Goal: Task Accomplishment & Management: Manage account settings

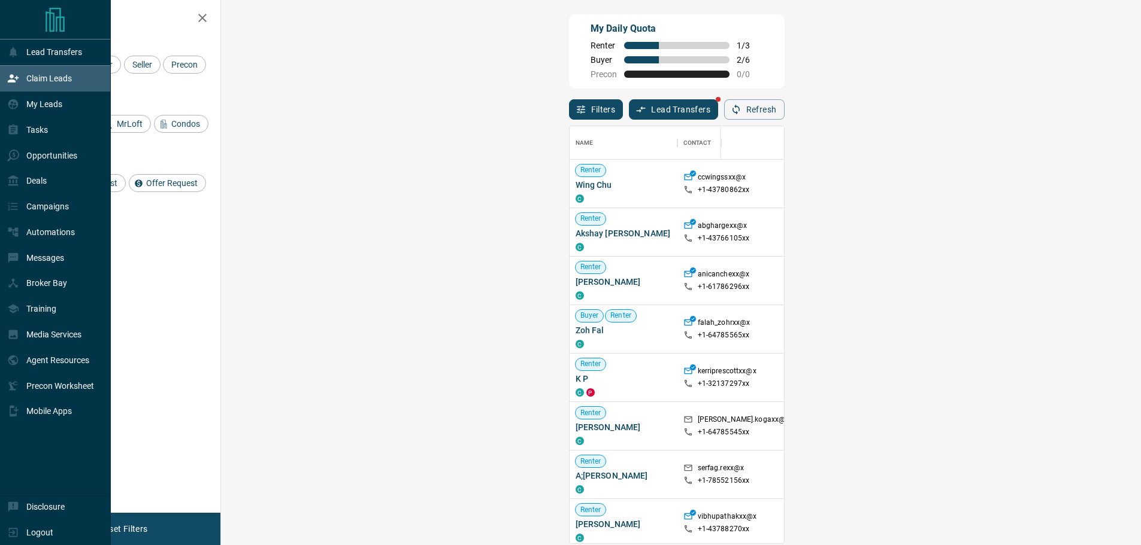
scroll to position [10, 10]
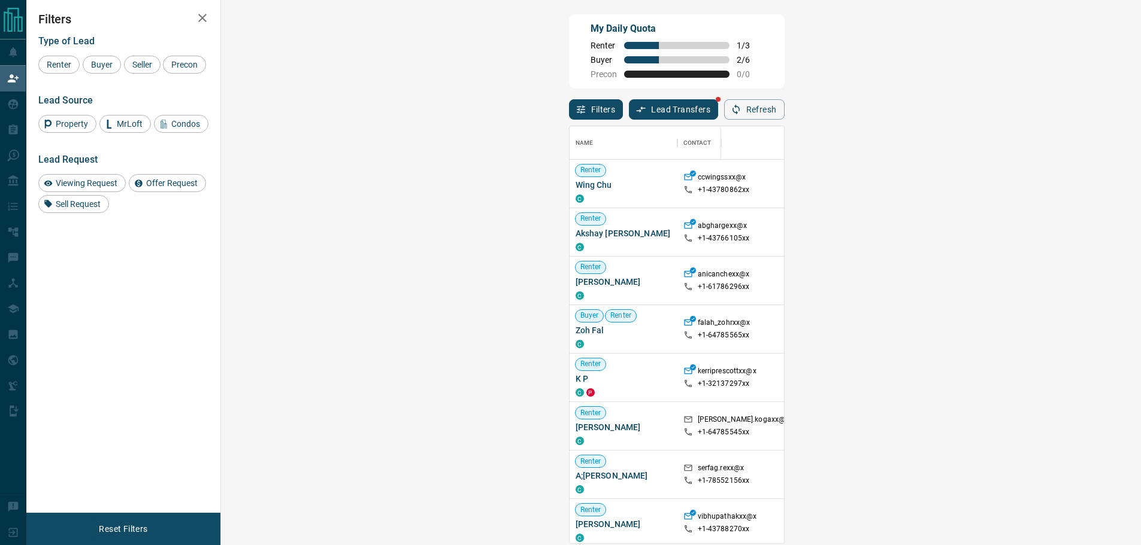
click at [1032, 238] on span "Viewing Request ( 2 )" at bounding box center [1065, 232] width 66 height 12
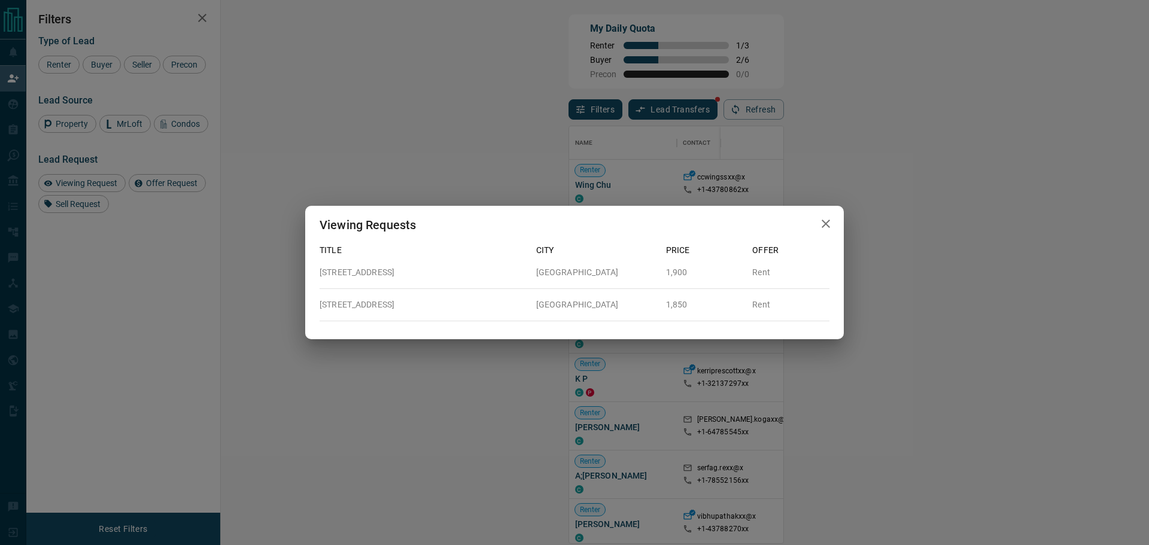
click at [265, 95] on div "Viewing Requests Title City Price Offer [STREET_ADDRESS] 1,900 Rent [STREET_ADD…" at bounding box center [574, 272] width 1149 height 545
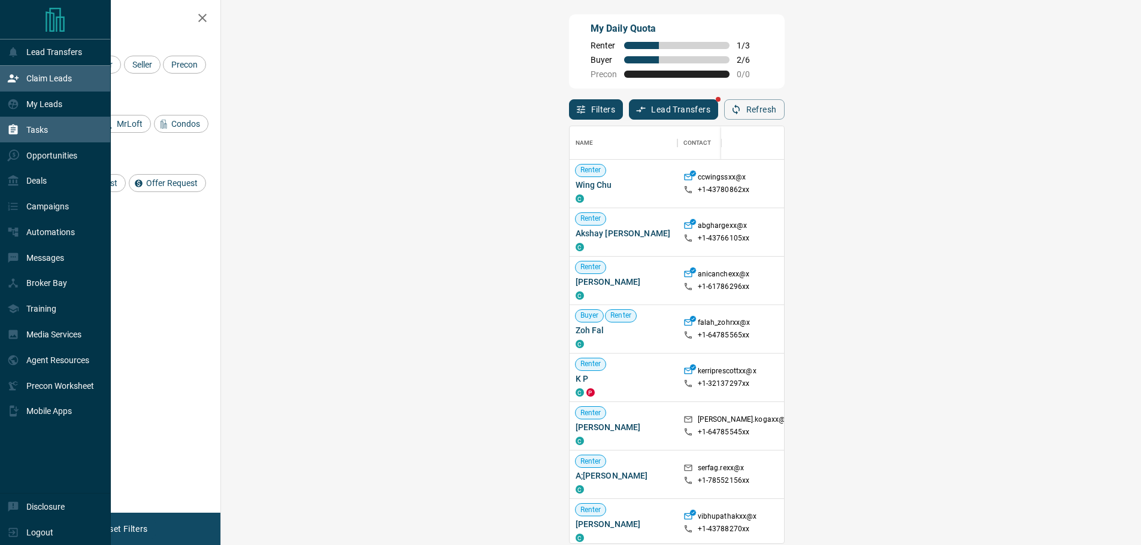
click at [7, 139] on div "Tasks" at bounding box center [55, 130] width 111 height 26
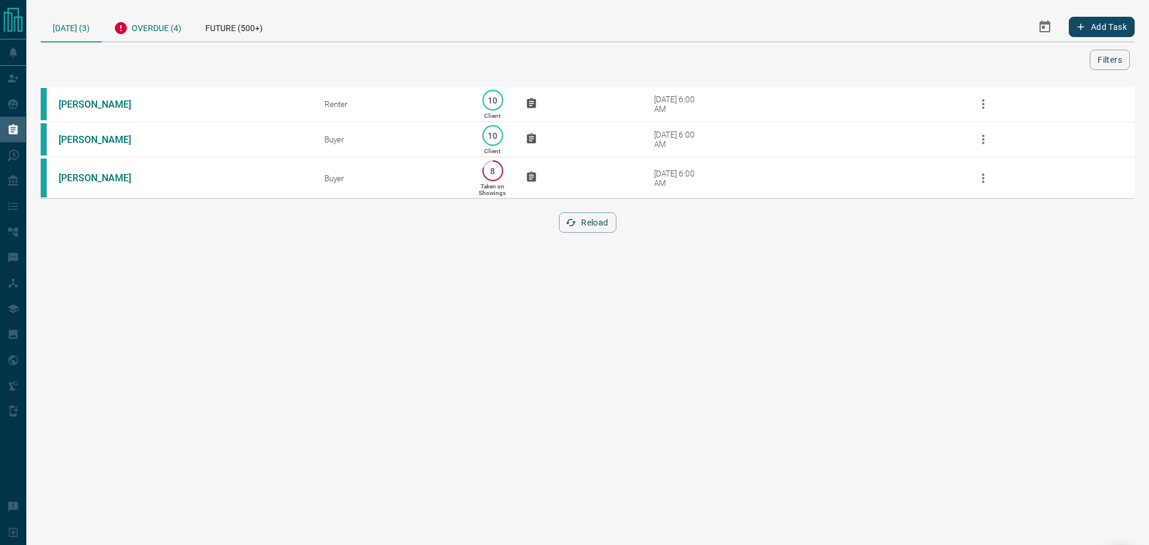
click at [168, 32] on div "Overdue (4)" at bounding box center [148, 26] width 92 height 29
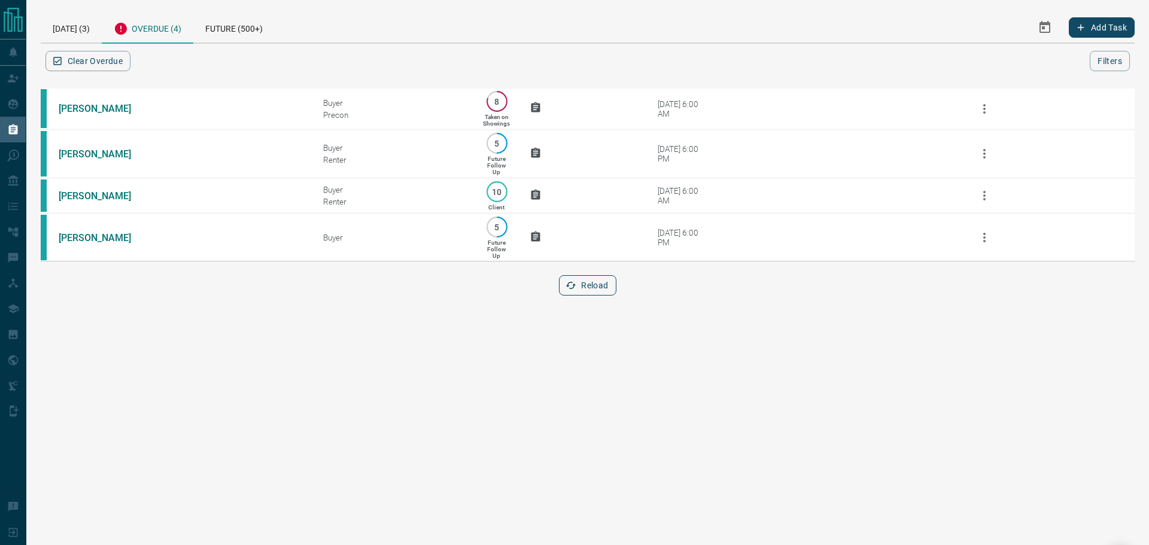
click at [580, 296] on button "Reload" at bounding box center [587, 285] width 57 height 20
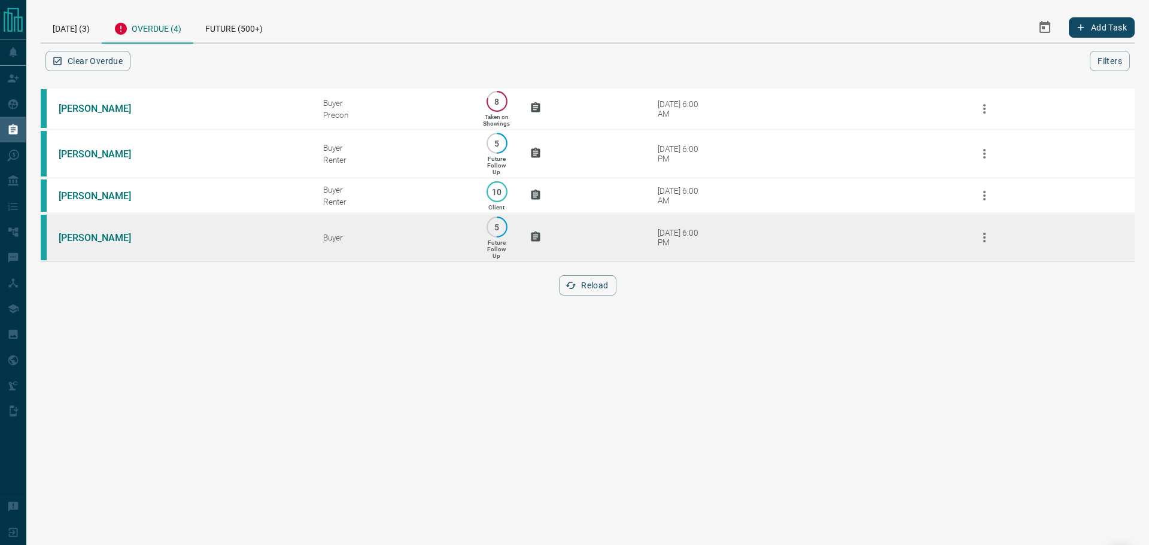
click at [187, 238] on td "[PERSON_NAME]" at bounding box center [173, 238] width 265 height 48
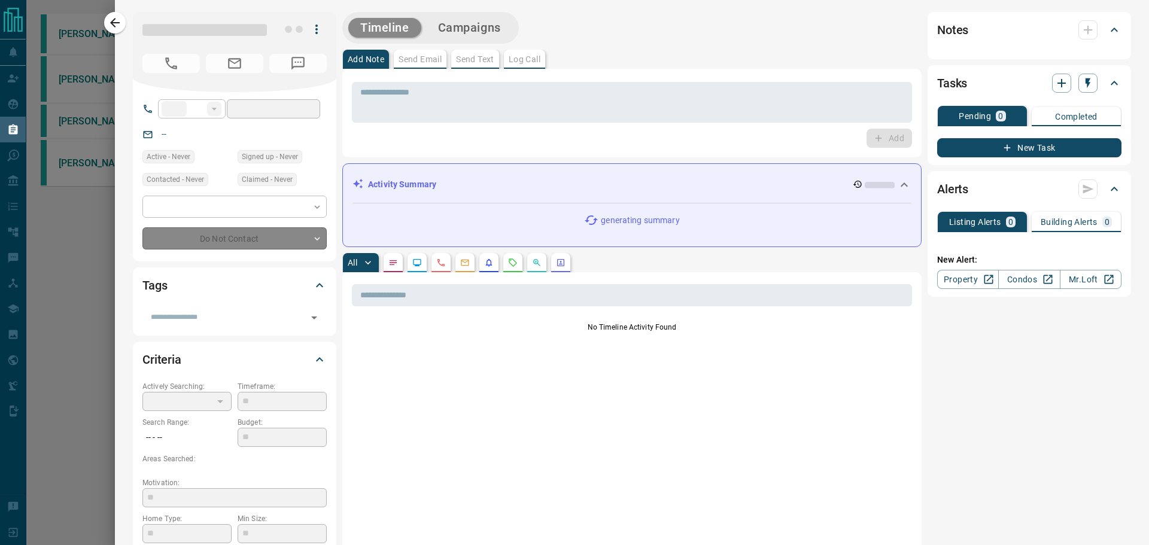
type input "**"
type input "**********"
type input "*"
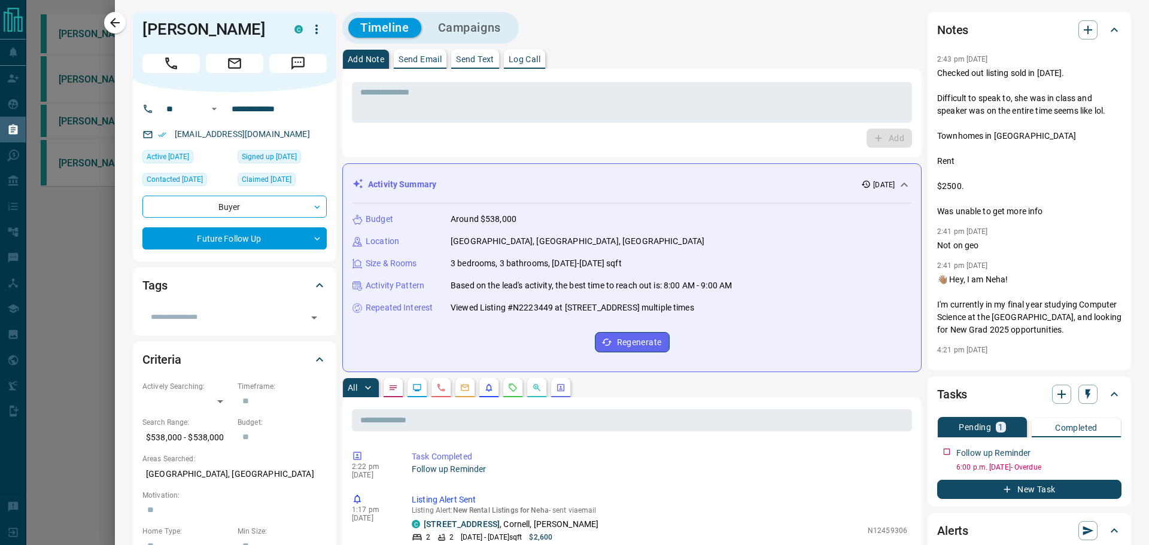
click at [116, 25] on icon "button" at bounding box center [115, 23] width 14 height 14
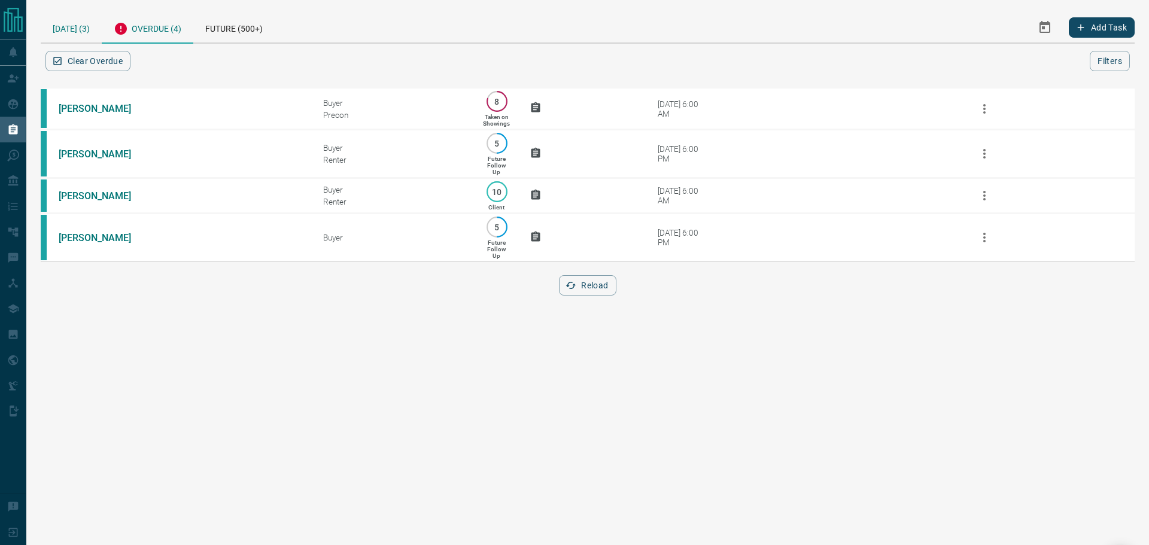
click at [68, 32] on div "[DATE] (3)" at bounding box center [71, 27] width 61 height 31
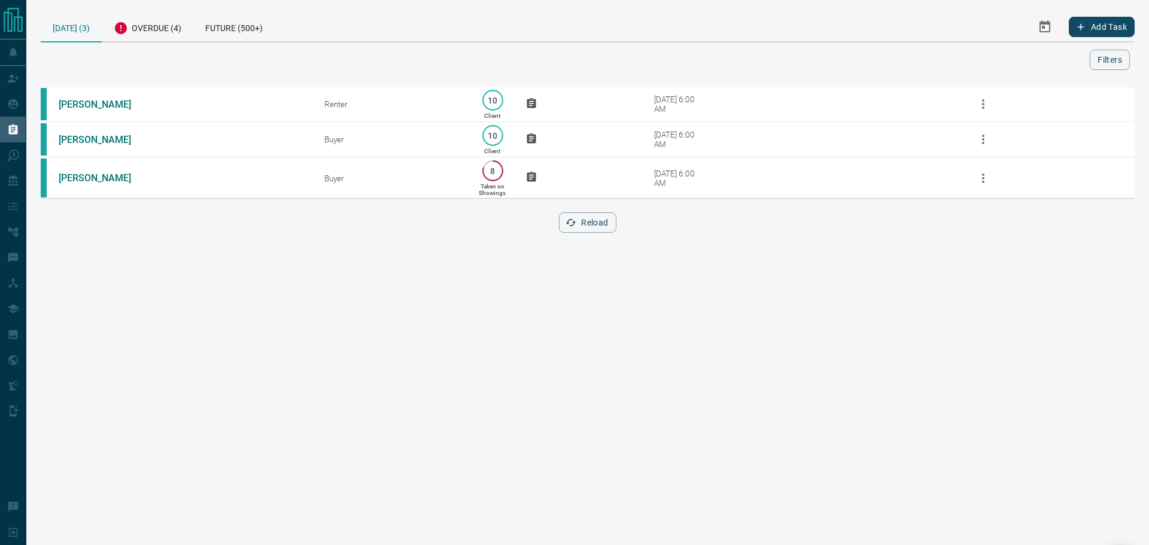
click at [558, 213] on div "[PERSON_NAME] Renter 10 Client [DATE] 6:00 AM [PERSON_NAME] 10 Client [DATE] 6:…" at bounding box center [588, 167] width 1094 height 162
click at [572, 233] on button "Reload" at bounding box center [587, 223] width 57 height 20
